Goal: Information Seeking & Learning: Understand process/instructions

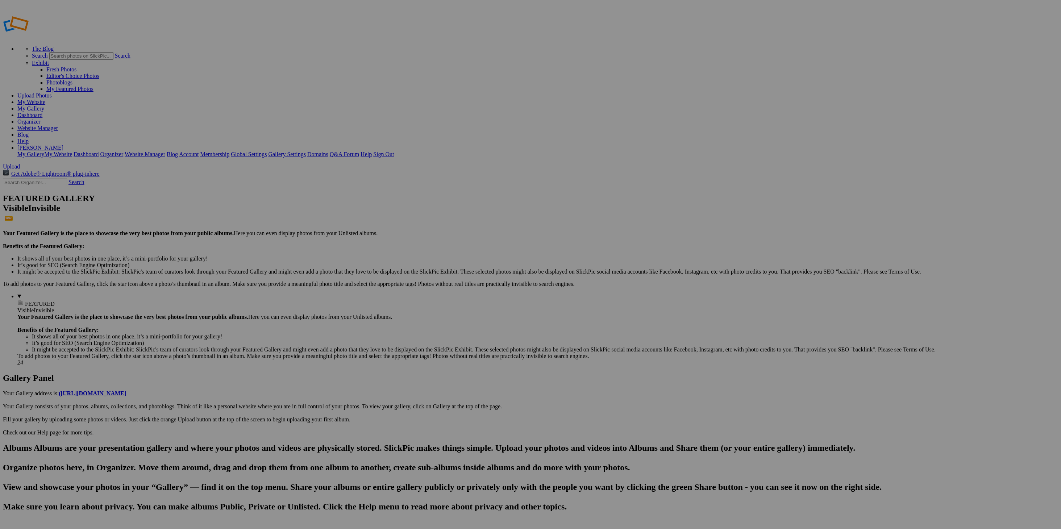
click at [482, 290] on span "Yes" at bounding box center [478, 292] width 8 height 6
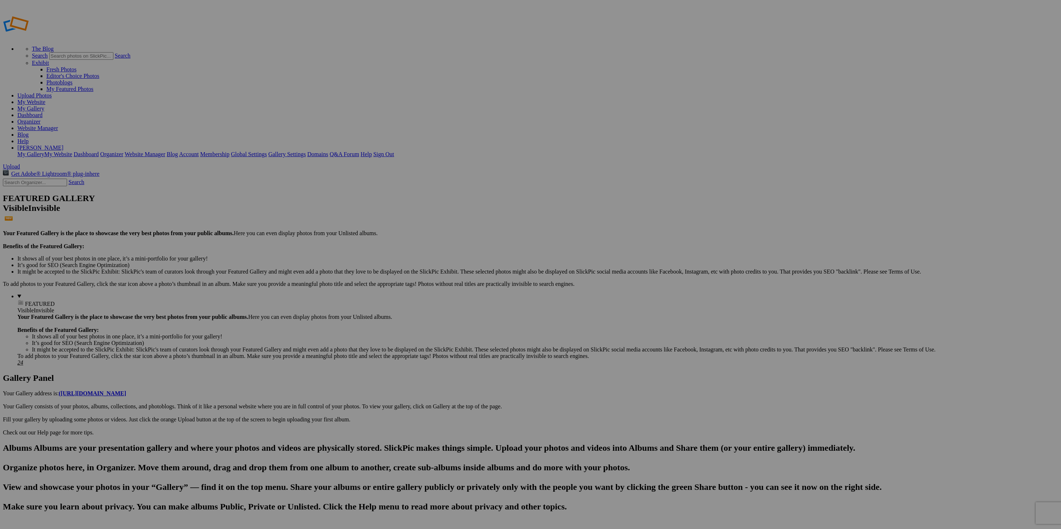
scroll to position [0, 0]
drag, startPoint x: 852, startPoint y: 115, endPoint x: 20, endPoint y: 329, distance: 859.1
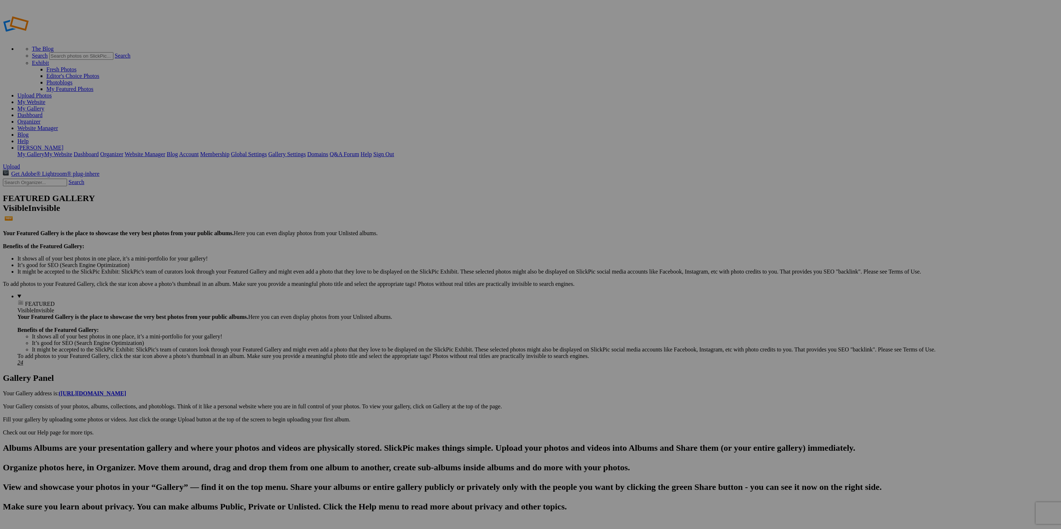
click at [29, 138] on link "Help" at bounding box center [22, 141] width 11 height 6
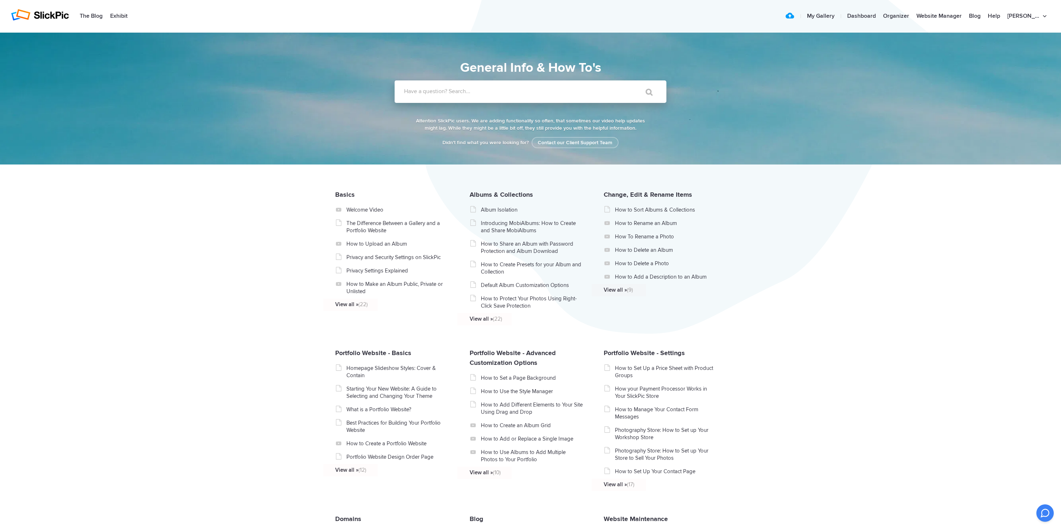
click at [528, 95] on input "Have a question? Search..." at bounding box center [515, 91] width 242 height 22
type input "refresh pages of website"
click at [646, 92] on input "" at bounding box center [645, 91] width 30 height 17
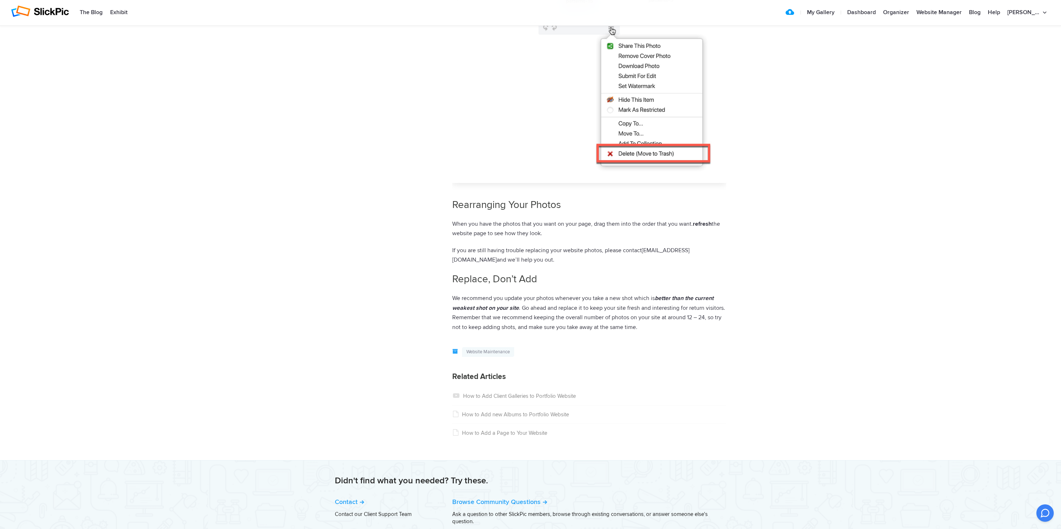
scroll to position [684, 0]
click at [764, 0] on header "The Blog Exhibit Upload | My Gallery | Dashboard Organizer Website Manager Blog…" at bounding box center [530, 13] width 1061 height 26
